Goal: Information Seeking & Learning: Learn about a topic

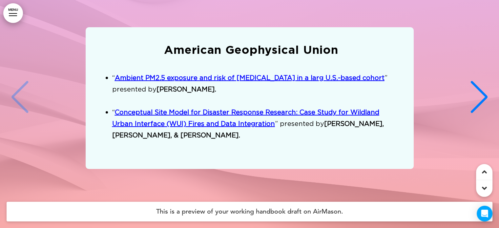
scroll to position [3534, 0]
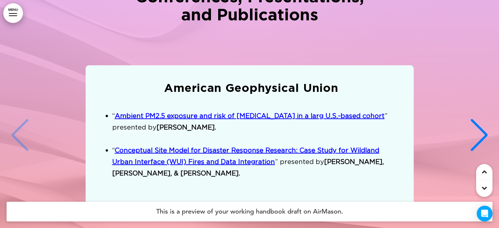
click at [471, 119] on div "Next slide" at bounding box center [479, 135] width 20 height 33
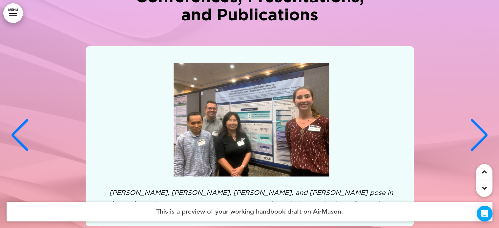
scroll to position [65, 0]
click at [480, 119] on div "Next slide" at bounding box center [479, 135] width 20 height 33
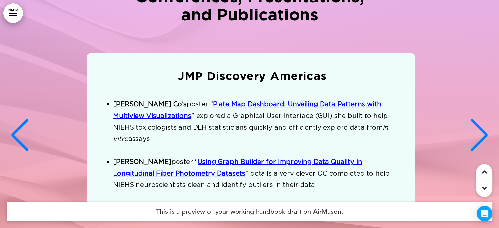
scroll to position [0, 977]
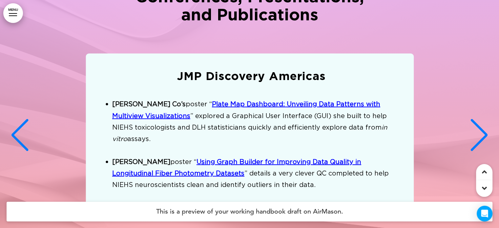
click at [479, 119] on div "Next slide" at bounding box center [479, 135] width 20 height 33
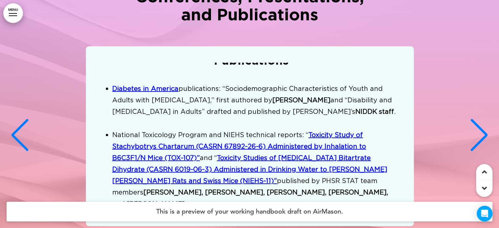
scroll to position [3608, 0]
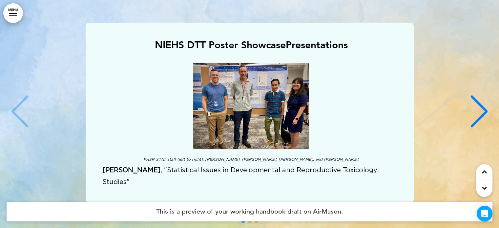
scroll to position [7, 0]
click at [478, 98] on div "Next slide" at bounding box center [479, 111] width 20 height 33
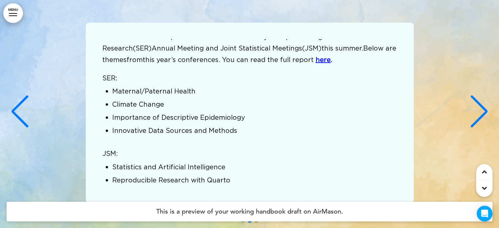
scroll to position [63, 0]
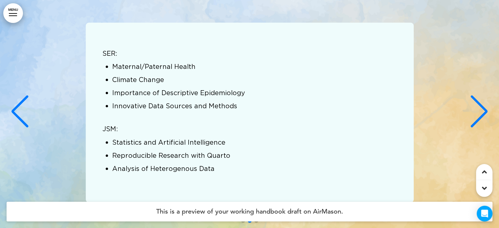
click at [475, 96] on div "Next slide" at bounding box center [479, 111] width 20 height 33
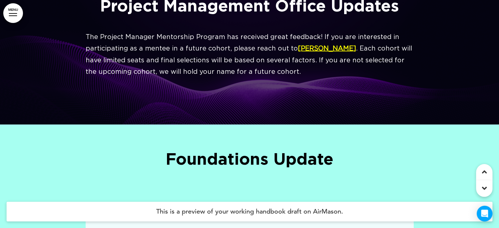
scroll to position [4075, 0]
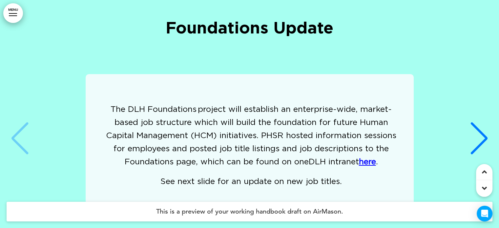
click at [482, 122] on div "Next slide" at bounding box center [479, 138] width 20 height 33
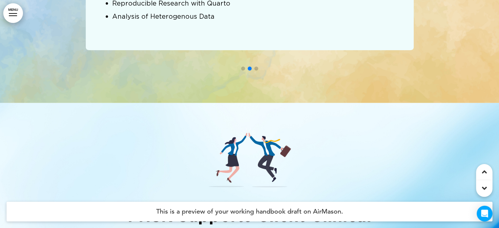
scroll to position [2130, 0]
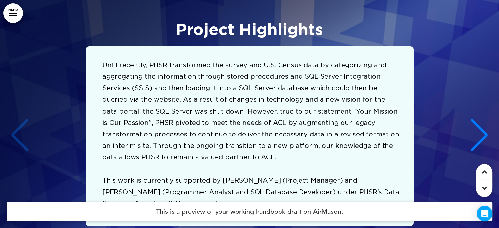
scroll to position [2547, 0]
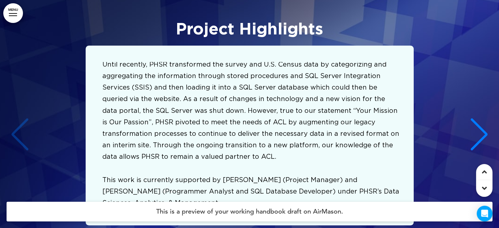
click at [476, 118] on div "Next slide" at bounding box center [479, 134] width 20 height 33
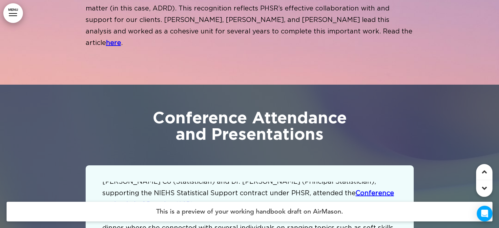
scroll to position [27, 0]
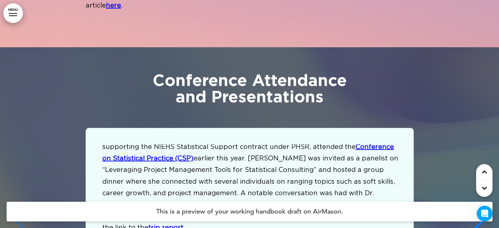
scroll to position [4923, 0]
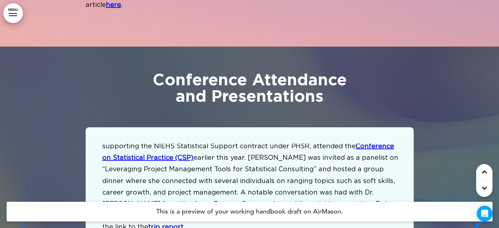
click at [469, 200] on div "Next slide" at bounding box center [479, 216] width 20 height 33
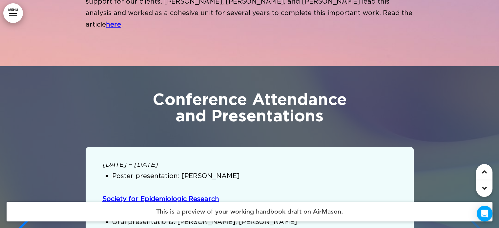
scroll to position [92, 0]
click at [178, 195] on span "Society for Epidemiologic Research" at bounding box center [160, 198] width 117 height 7
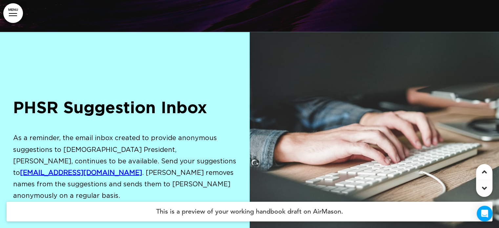
scroll to position [9167, 0]
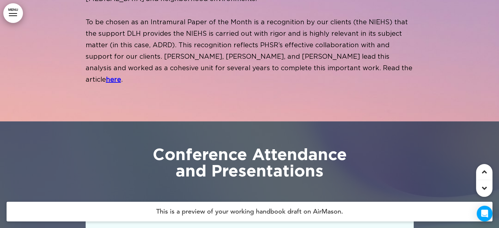
scroll to position [4848, 0]
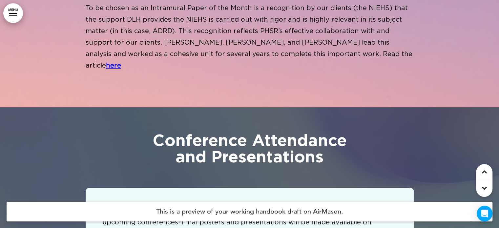
scroll to position [30, 0]
click at [226, 204] on p "Congratulations to the following staff who have been asked to attend and presen…" at bounding box center [251, 227] width 298 height 46
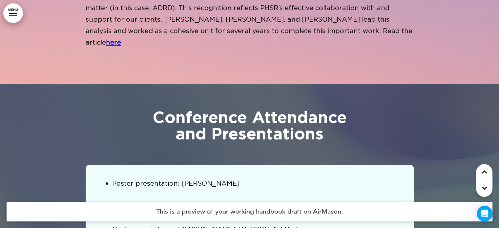
scroll to position [103, 0]
click at [241, 226] on span "Oral presentations: Erline Martinez-Miller, Frankie LaPorte" at bounding box center [204, 229] width 185 height 7
click at [191, 224] on p "Oral presentations: Erline Martinez-Miller, Frankie LaPorte" at bounding box center [256, 229] width 288 height 11
click at [248, 224] on p "Oral presentations: Erline Martinez-Miller, Frankie LaPorte" at bounding box center [256, 229] width 288 height 11
